Goal: Task Accomplishment & Management: Use online tool/utility

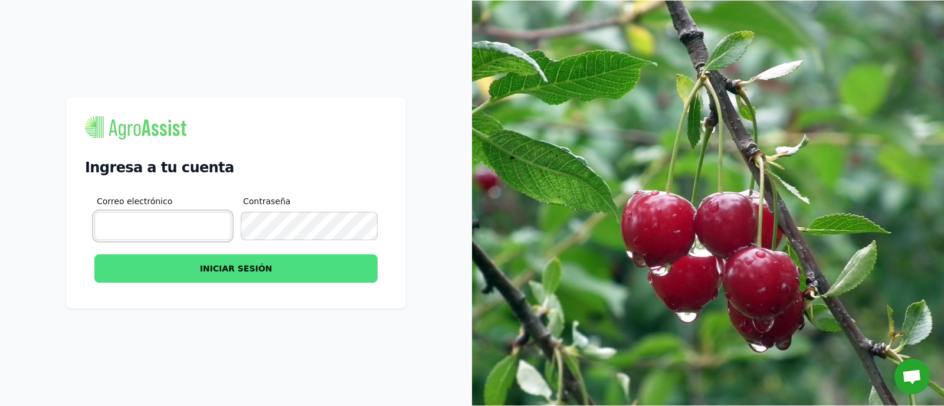
type input "[EMAIL_ADDRESS][DOMAIN_NAME]"
click at [273, 266] on button "INICIAR SESIÓN" at bounding box center [235, 268] width 283 height 28
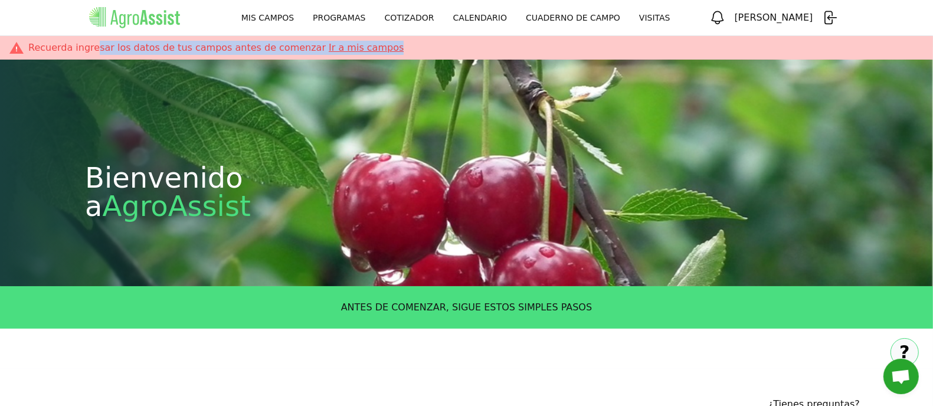
drag, startPoint x: 97, startPoint y: 77, endPoint x: 459, endPoint y: 60, distance: 361.6
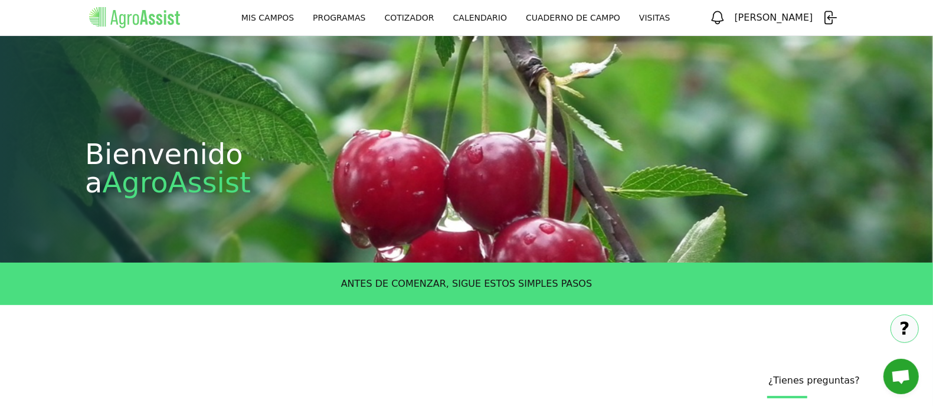
click at [470, 33] on div "MIS CAMPOS PROGRAMAS CALENDARIO VISITAS [PERSON_NAME] MIS CAMPOS PROGRAMAS COTI…" at bounding box center [466, 17] width 755 height 31
click at [630, 25] on link "CUADERNO DE CAMPO" at bounding box center [572, 17] width 113 height 21
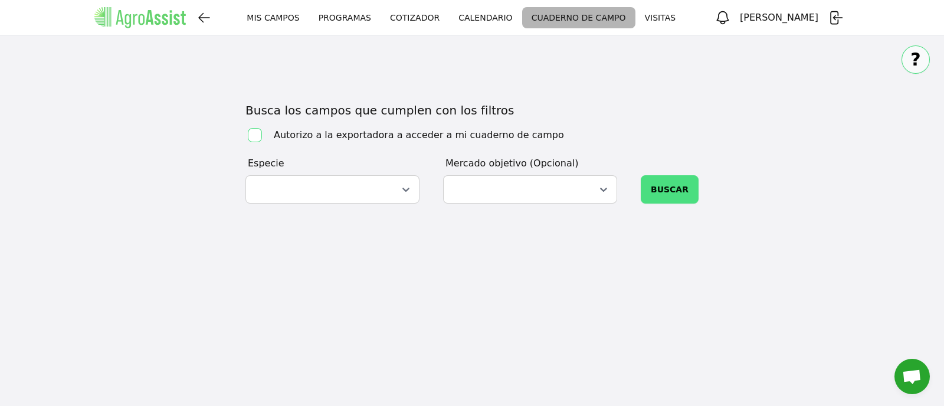
click at [611, 114] on div "MIS CAMPOS MIS CAMPOS PROGRAMAS CALENDARIO VISITAS [PERSON_NAME] MIS CAMPOS PRO…" at bounding box center [472, 203] width 944 height 406
